Goal: Information Seeking & Learning: Learn about a topic

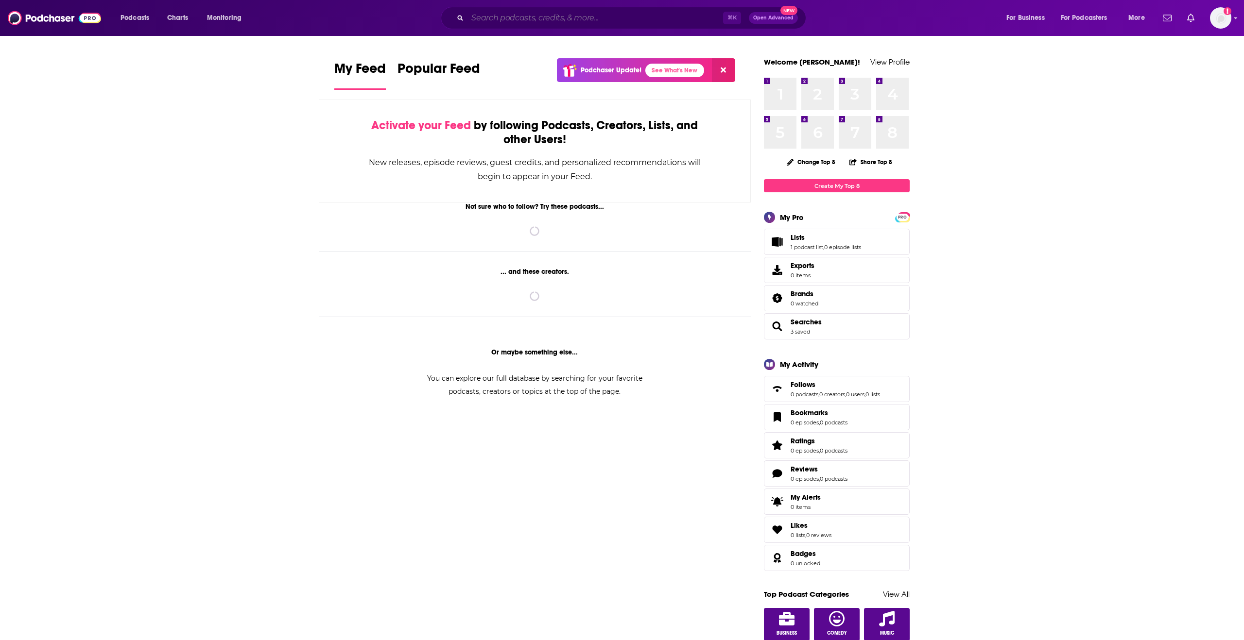
click at [552, 17] on input "Search podcasts, credits, & more..." at bounding box center [595, 18] width 256 height 16
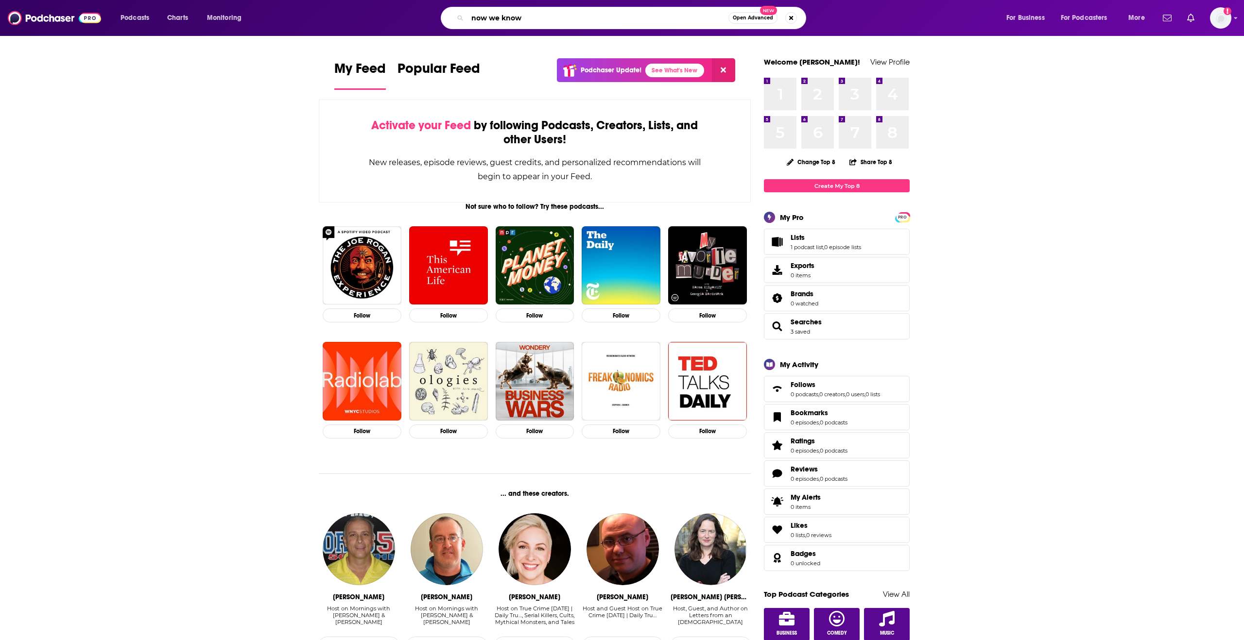
type input "now we know"
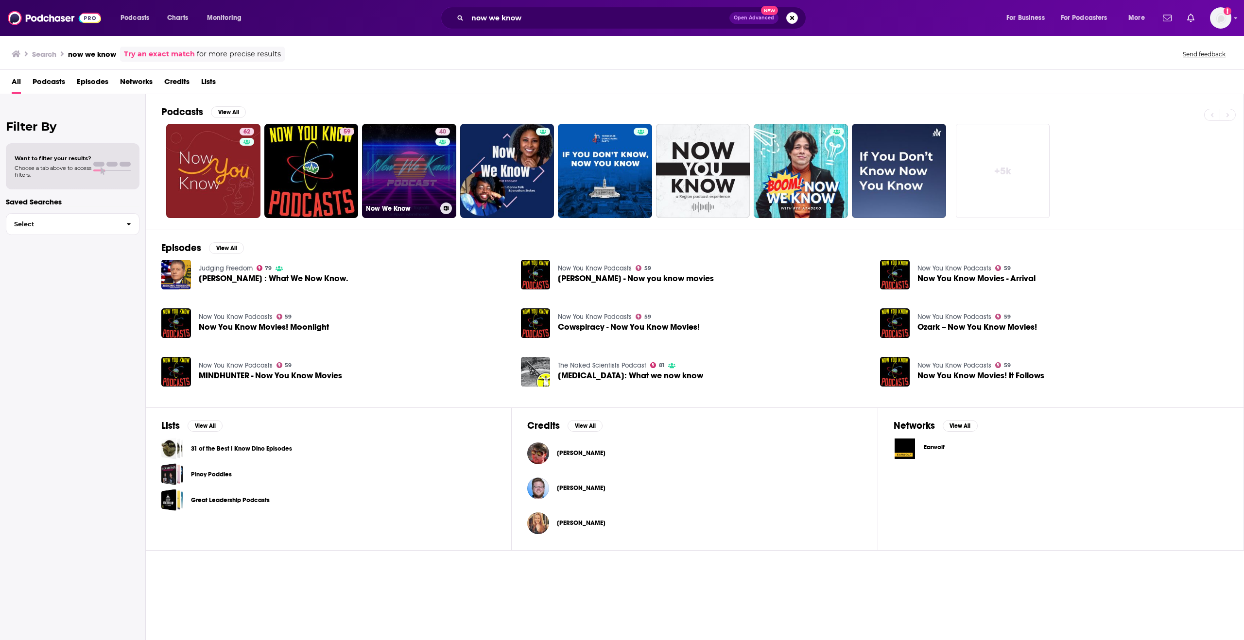
click at [393, 175] on link "40 Now We Know" at bounding box center [409, 171] width 94 height 94
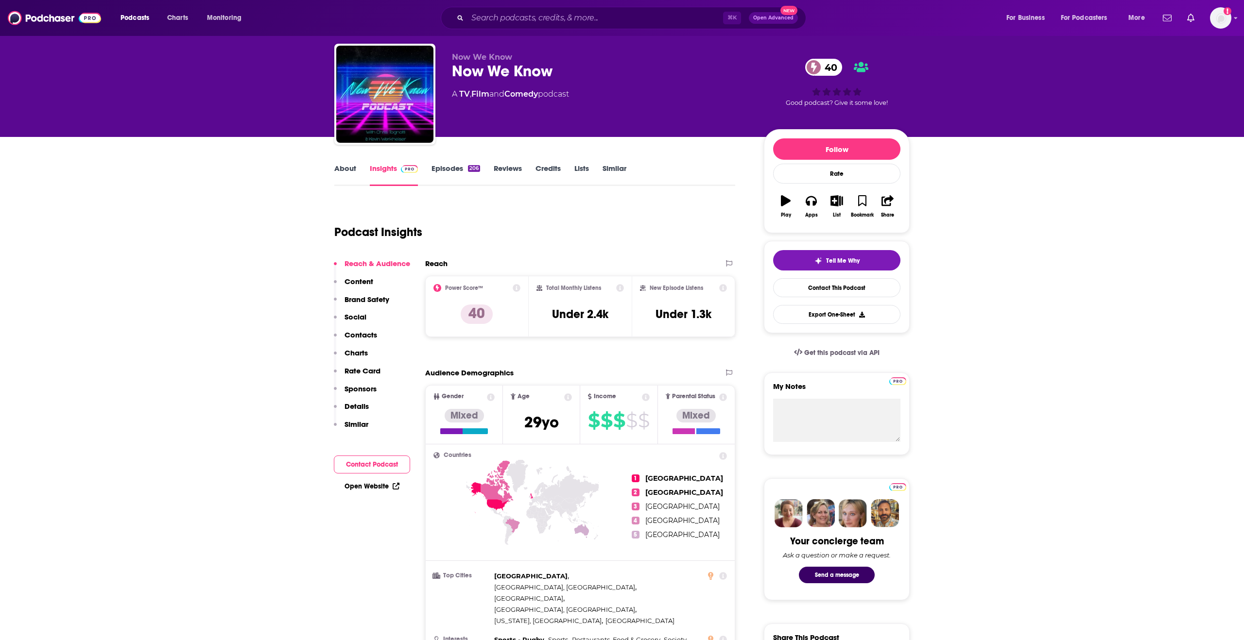
scroll to position [22, 0]
click at [592, 247] on div "Podcast Insights" at bounding box center [530, 226] width 393 height 50
click at [590, 318] on h3 "Under 2.4k" at bounding box center [580, 314] width 56 height 15
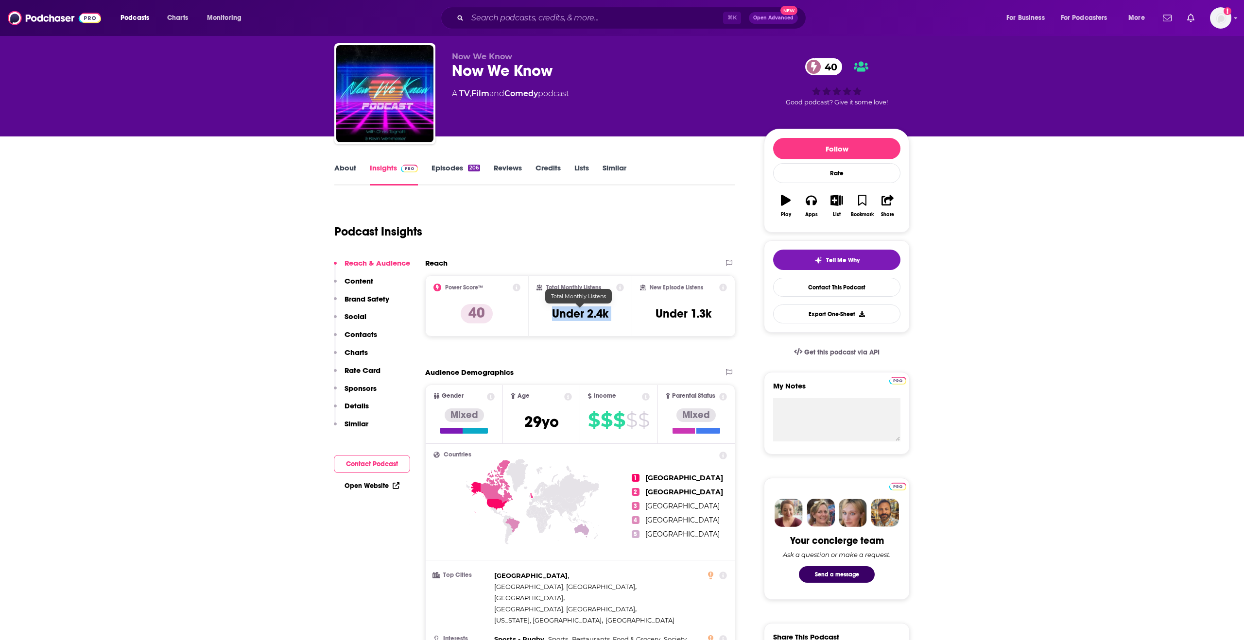
copy div "Under 2.4k"
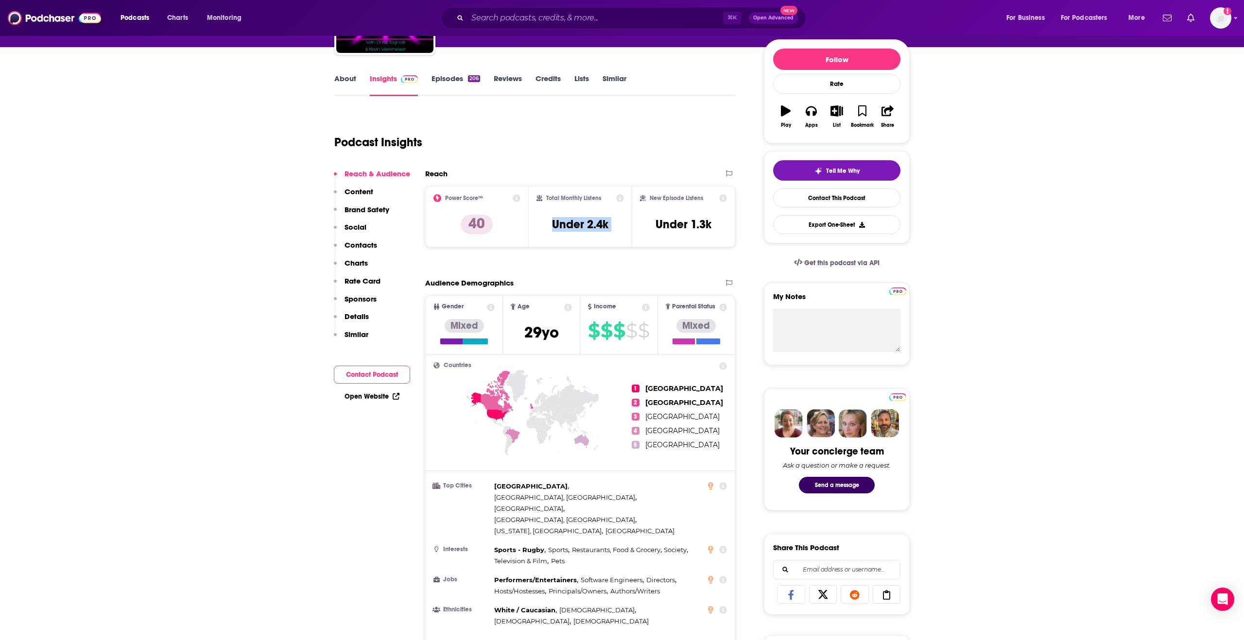
scroll to position [170, 0]
